Goal: Task Accomplishment & Management: Use online tool/utility

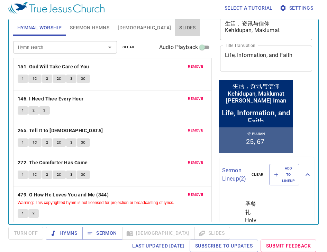
click at [179, 25] on span "Slides" at bounding box center [187, 28] width 16 height 9
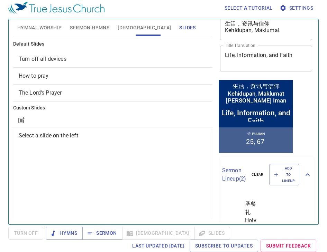
click at [47, 96] on span "The Lord's Prayer" at bounding box center [40, 93] width 43 height 7
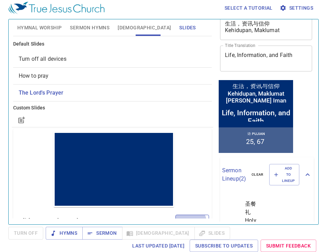
click at [181, 217] on span "Project" at bounding box center [192, 221] width 22 height 9
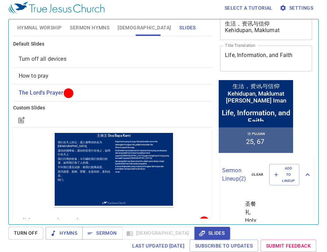
click at [49, 74] on span "How to pray" at bounding box center [112, 76] width 187 height 8
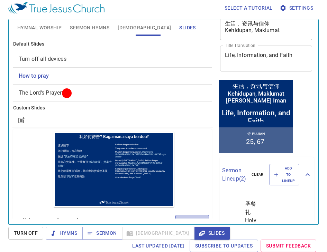
click at [181, 217] on span "Project" at bounding box center [192, 221] width 22 height 9
click at [55, 28] on span "Hymnal Worship" at bounding box center [39, 28] width 45 height 9
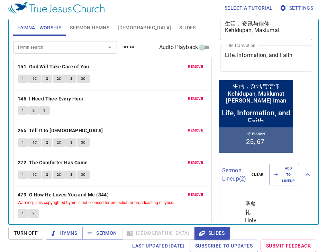
click at [179, 28] on span "Slides" at bounding box center [187, 28] width 16 height 9
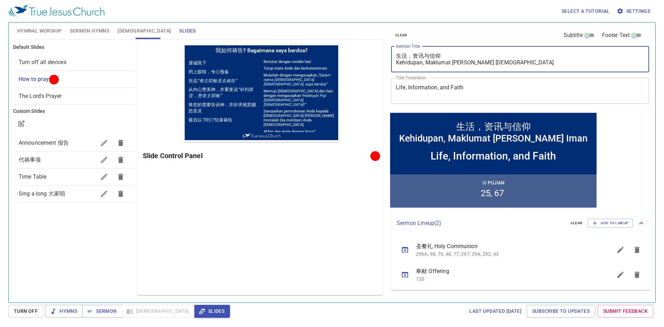
click at [480, 63] on textarea "生活，资讯与信仰 Kehidupan, Maklumat dan Iman" at bounding box center [520, 59] width 248 height 13
drag, startPoint x: 443, startPoint y: 55, endPoint x: 477, endPoint y: 55, distance: 34.6
click at [477, 55] on textarea "生活，资讯与信仰 Kehidupan, Maklumat dan Iman" at bounding box center [520, 59] width 248 height 13
drag, startPoint x: 397, startPoint y: 56, endPoint x: 484, endPoint y: 65, distance: 87.9
click at [484, 65] on textarea "生活，资讯与信仰 Kehidupan, Maklumat dan Iman" at bounding box center [520, 59] width 248 height 13
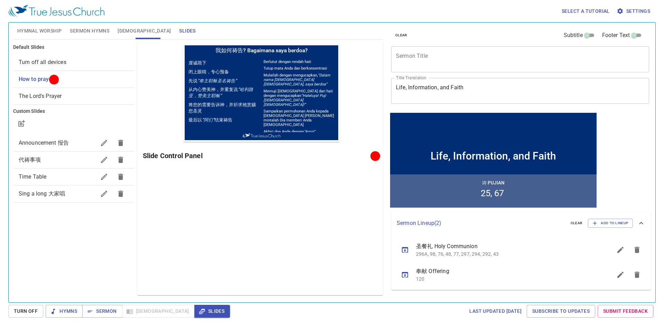
drag, startPoint x: 435, startPoint y: 72, endPoint x: 426, endPoint y: 59, distance: 15.6
click at [426, 59] on textarea "Sermon Title" at bounding box center [520, 59] width 248 height 13
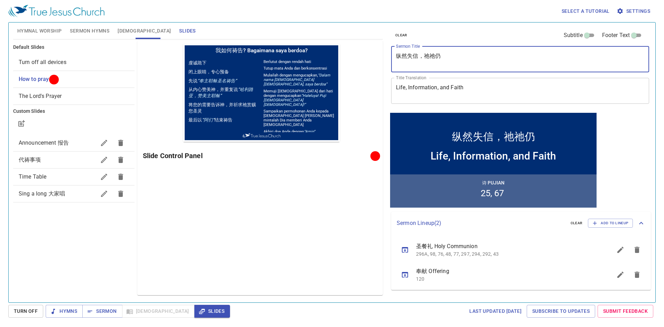
drag, startPoint x: 435, startPoint y: 55, endPoint x: 441, endPoint y: 54, distance: 6.3
click at [435, 55] on textarea "纵然失信，祂祂仍" at bounding box center [520, 59] width 248 height 13
click at [443, 58] on textarea "纵然失信，祂仍" at bounding box center [520, 59] width 248 height 13
type textarea "纵然失信，祂仍信shi"
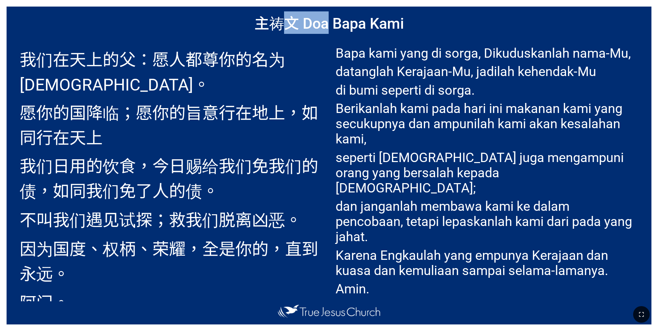
drag, startPoint x: 329, startPoint y: 5, endPoint x: 285, endPoint y: 5, distance: 43.6
click at [285, 5] on div "主祷文 Doa Bapa Kami 我们在天上的父：愿人都尊你的名为圣。 愿你的国降临；愿你的旨意行在地上，如同行在天上 我们日用的饮食，今日赐给我们免我们的…" at bounding box center [329, 165] width 658 height 331
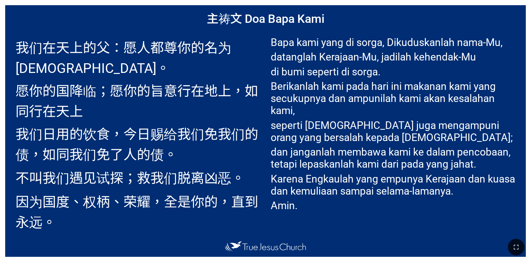
click at [257, 127] on p "我们日用的饮食，今日赐给我们免我们的债，如同我们免了人的债。" at bounding box center [138, 143] width 245 height 41
click at [512, 248] on button "button" at bounding box center [516, 247] width 17 height 17
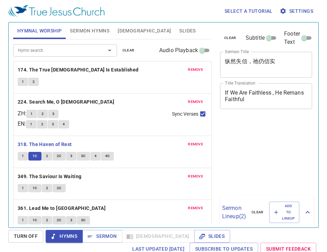
scroll to position [3, 0]
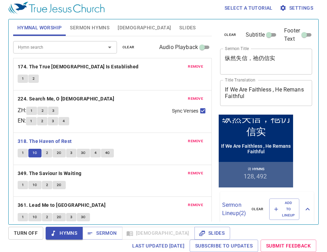
click at [45, 149] on button "2" at bounding box center [47, 153] width 10 height 8
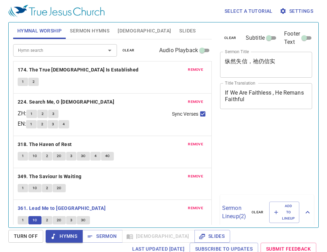
scroll to position [3, 0]
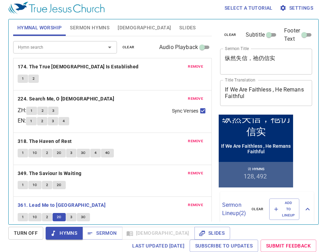
click at [71, 214] on span "3" at bounding box center [71, 217] width 2 height 6
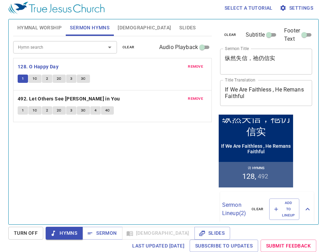
scroll to position [3, 0]
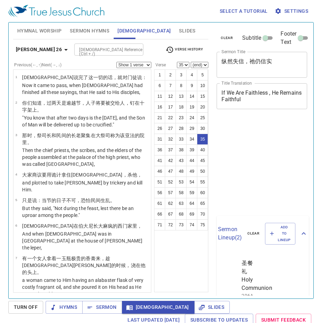
select select "35"
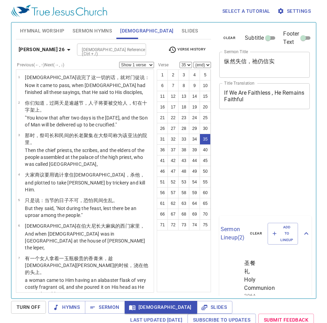
scroll to position [3, 0]
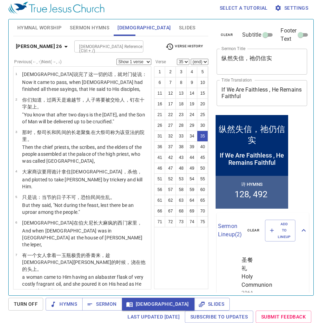
click at [44, 45] on b "Matthew 26" at bounding box center [39, 46] width 46 height 9
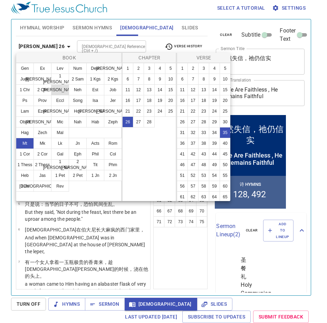
scroll to position [1075, 0]
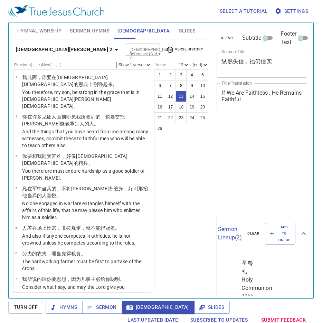
select select "13"
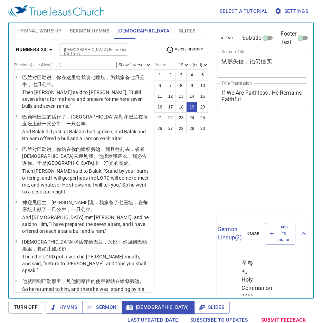
select select "19"
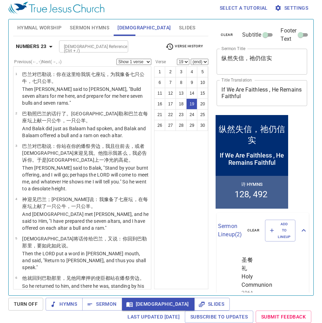
scroll to position [600, 0]
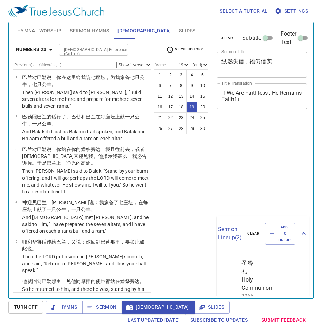
select select "19"
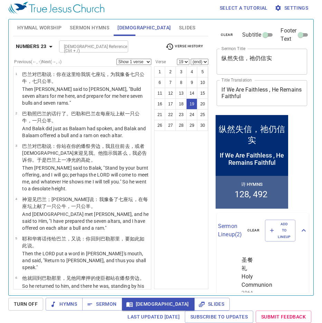
scroll to position [600, 0]
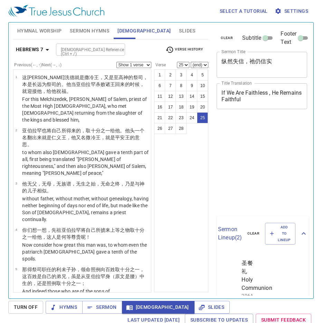
select select "25"
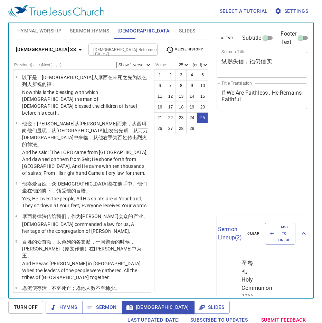
select select "25"
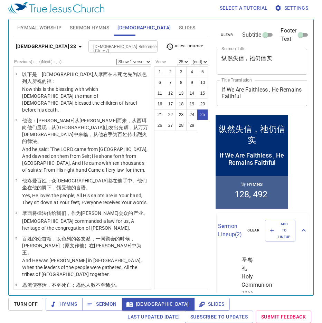
scroll to position [940, 0]
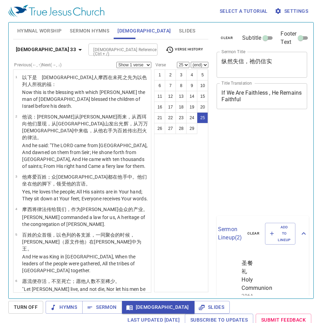
select select "25"
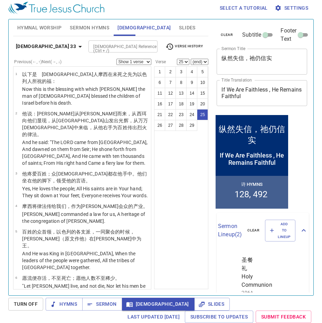
scroll to position [940, 0]
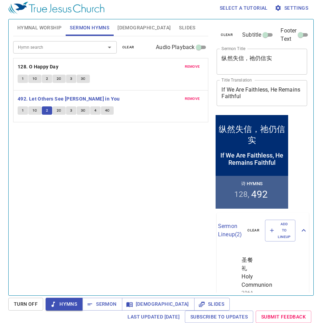
scroll to position [3, 0]
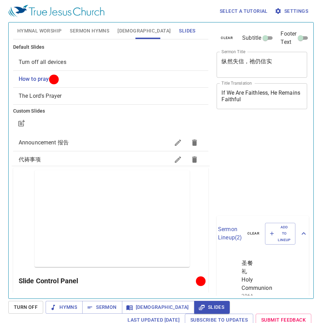
scroll to position [3, 0]
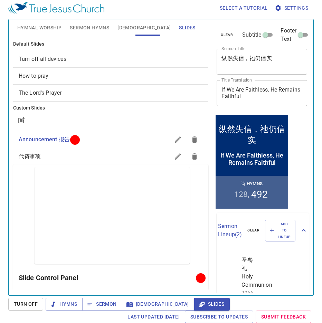
scroll to position [43, 0]
